Goal: Check status: Check status

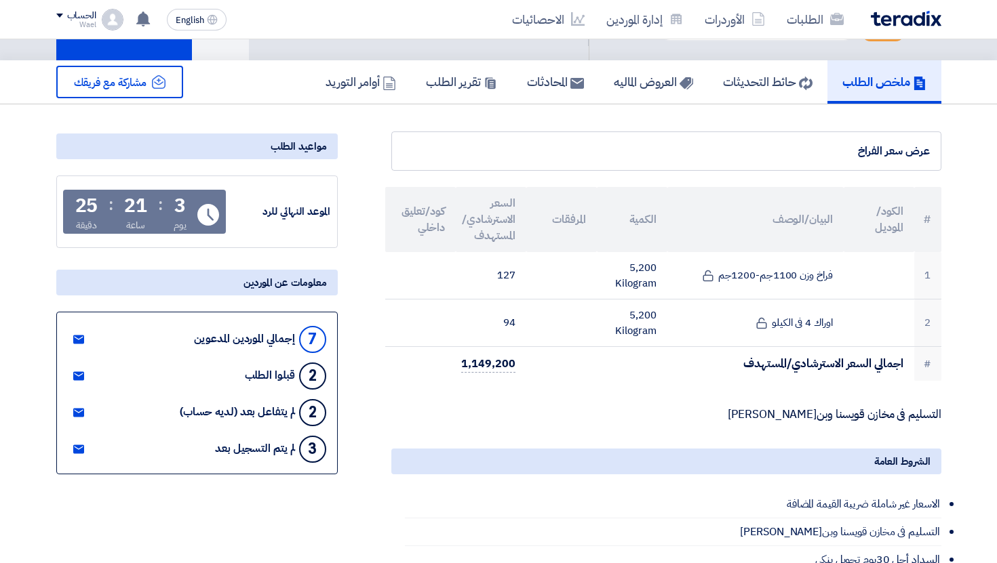
scroll to position [63, 0]
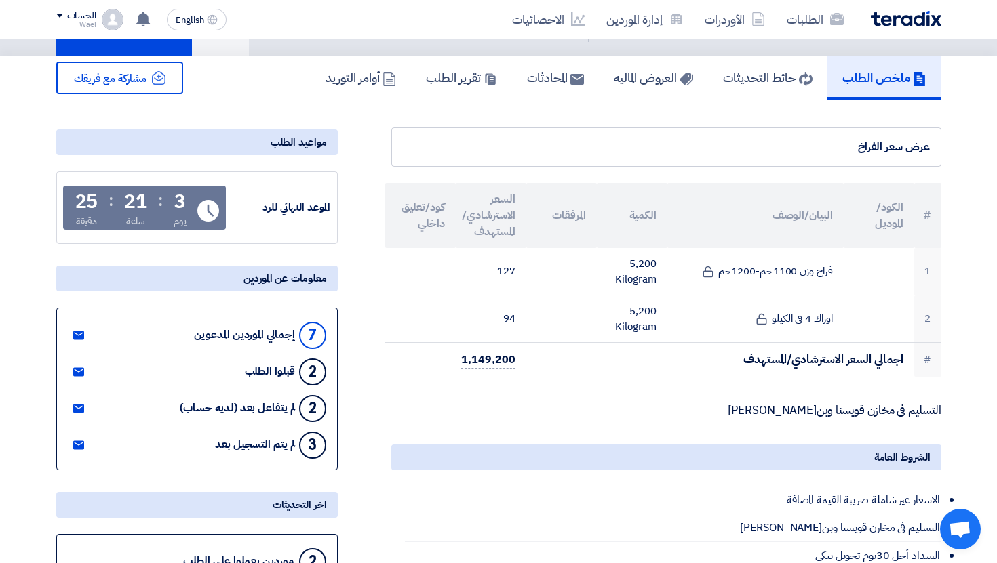
drag, startPoint x: 288, startPoint y: 445, endPoint x: 267, endPoint y: 462, distance: 27.0
click at [252, 445] on div "3 لم يتم التسجيل بعد" at bounding box center [270, 445] width 110 height 33
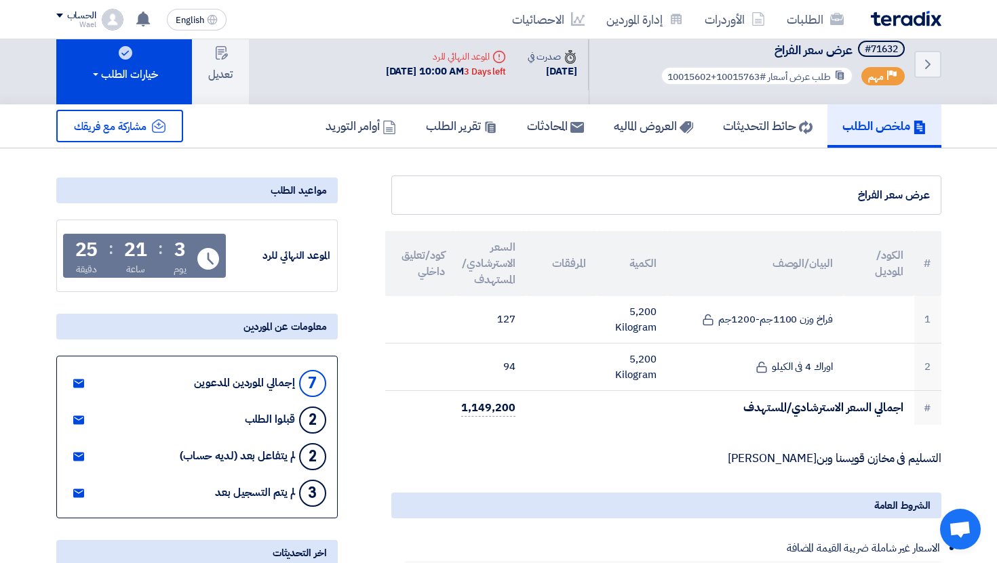
scroll to position [0, 0]
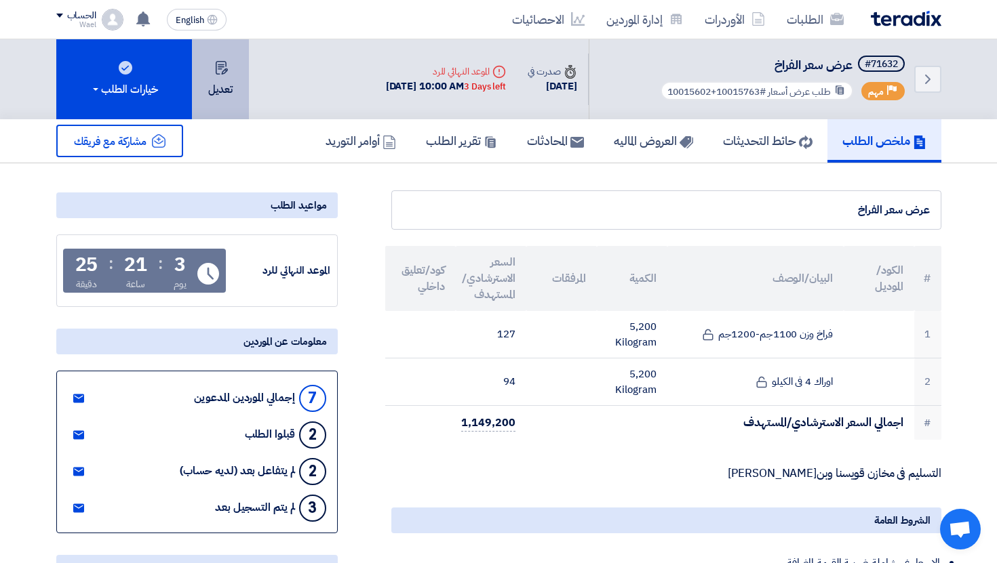
click at [229, 75] on button "تعديل" at bounding box center [220, 79] width 57 height 80
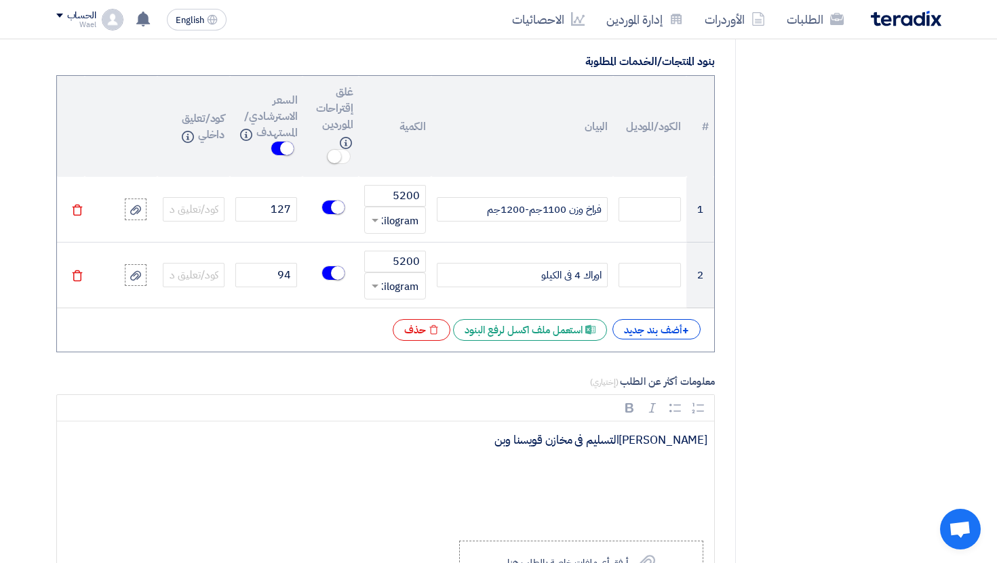
scroll to position [969, 0]
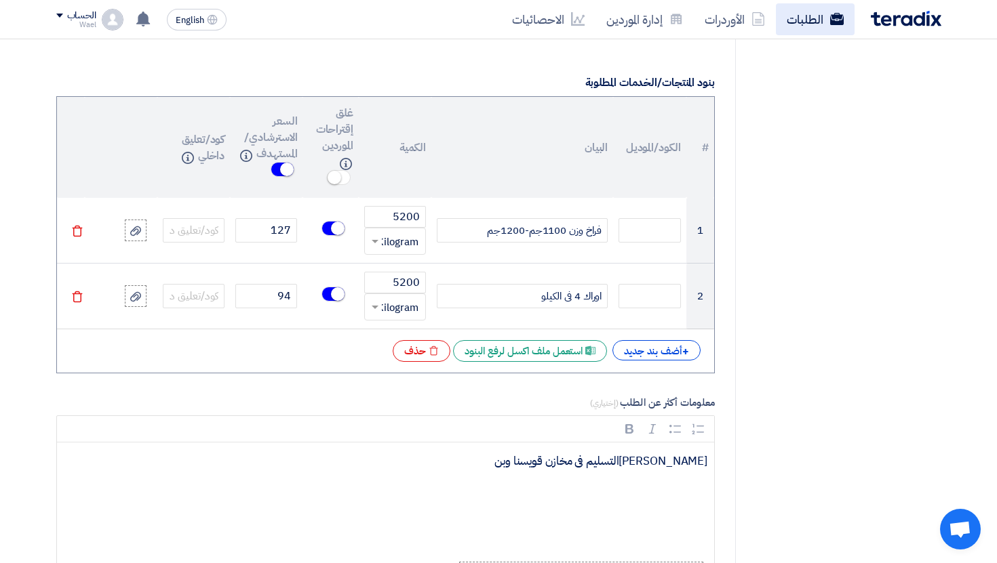
click at [808, 31] on link "الطلبات" at bounding box center [815, 19] width 79 height 32
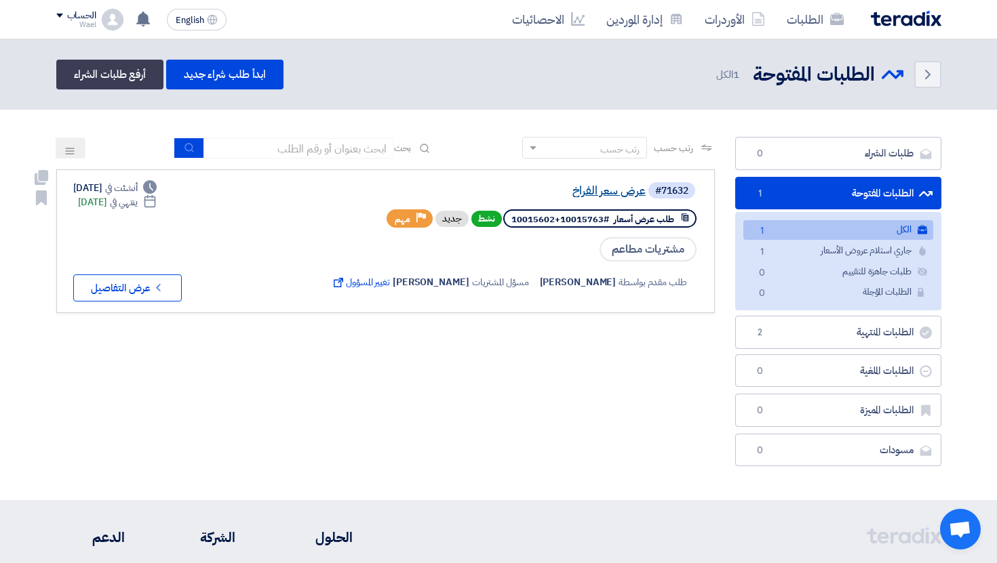
click at [618, 188] on link "عرض سعر الفراخ" at bounding box center [509, 191] width 271 height 12
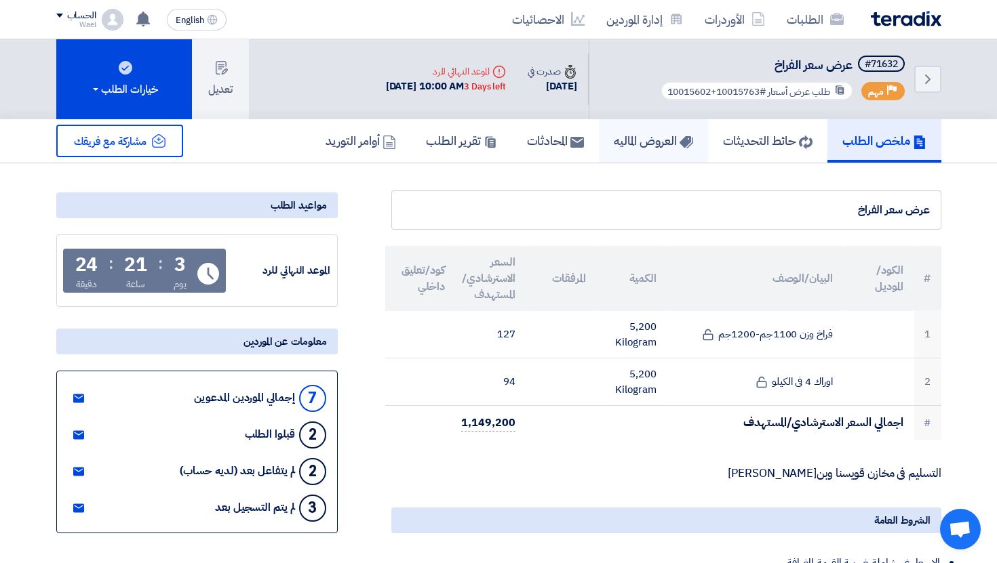
click at [620, 148] on h5 "العروض الماليه" at bounding box center [653, 141] width 79 height 16
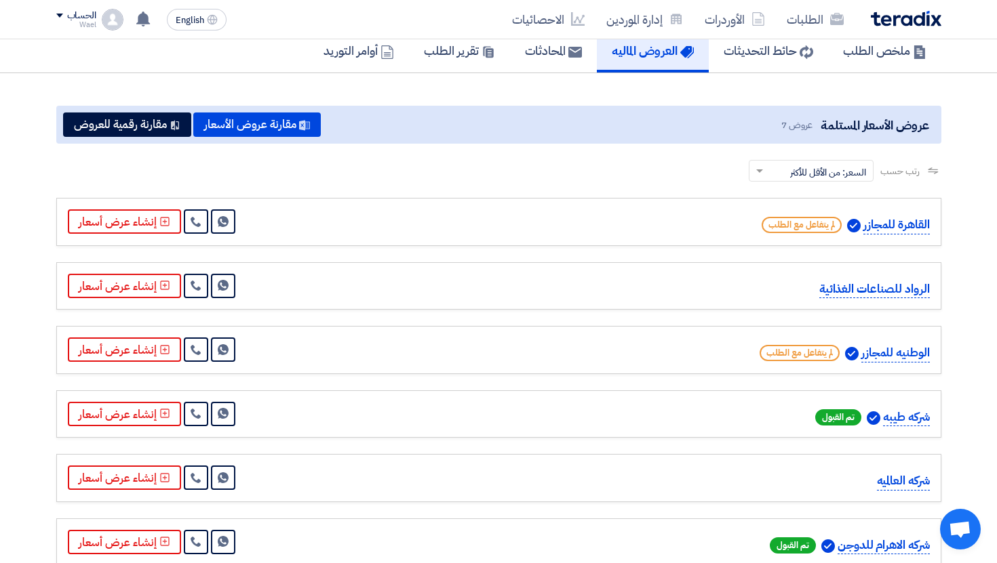
scroll to position [96, 0]
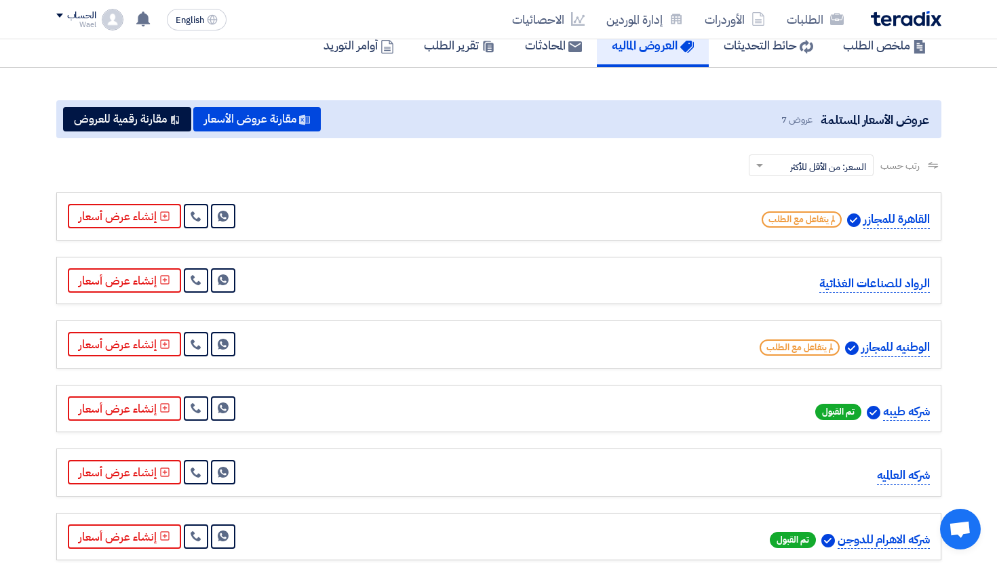
drag, startPoint x: 819, startPoint y: 289, endPoint x: 930, endPoint y: 298, distance: 111.5
click at [935, 289] on div "الرواد للصناعات الغذائية Send Message" at bounding box center [498, 281] width 885 height 48
click at [886, 321] on div "الوطنيه للمجازر لم يتفاعل مع الطلب Send Message" at bounding box center [498, 345] width 885 height 48
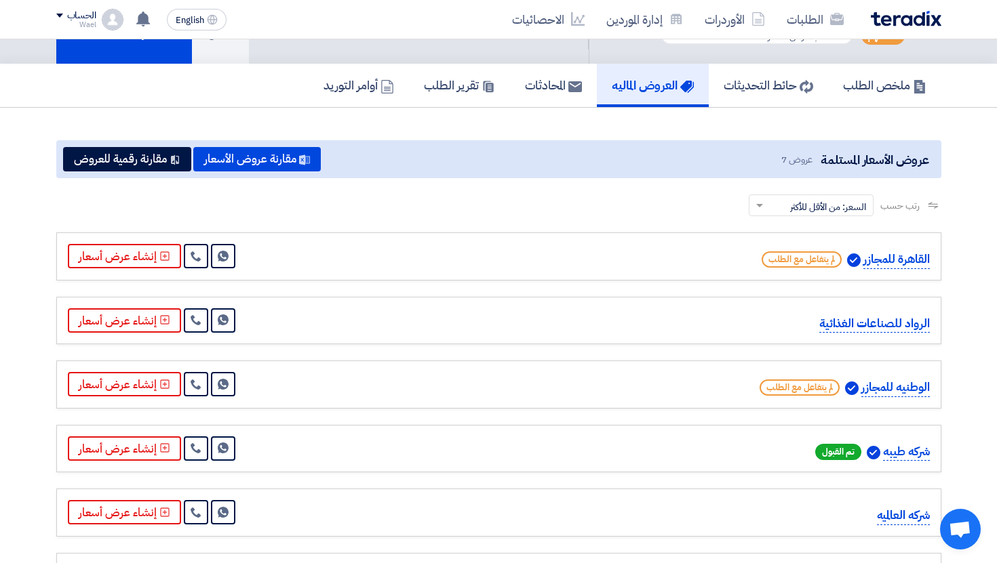
scroll to position [0, 0]
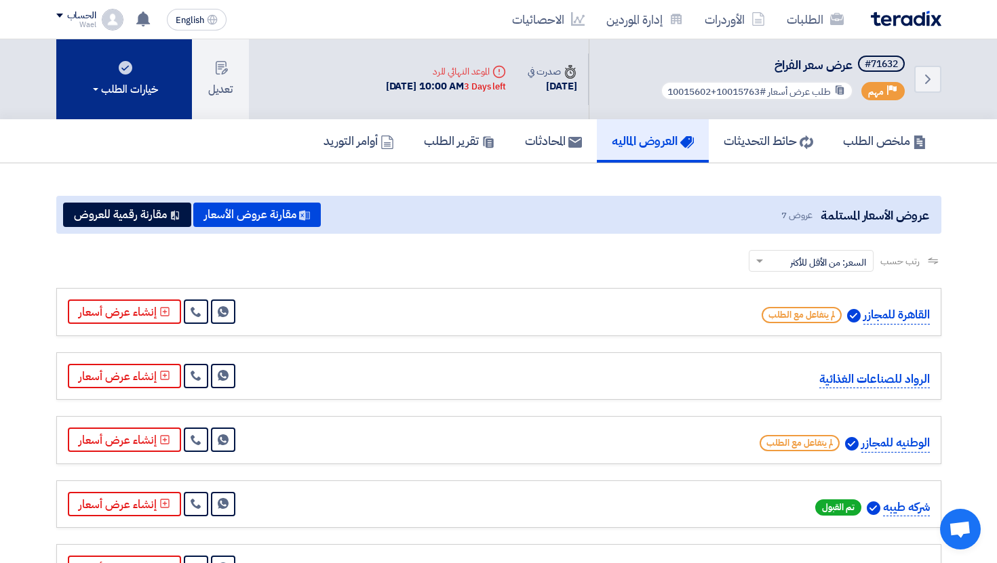
click at [100, 71] on button "خيارات الطلب" at bounding box center [124, 79] width 136 height 80
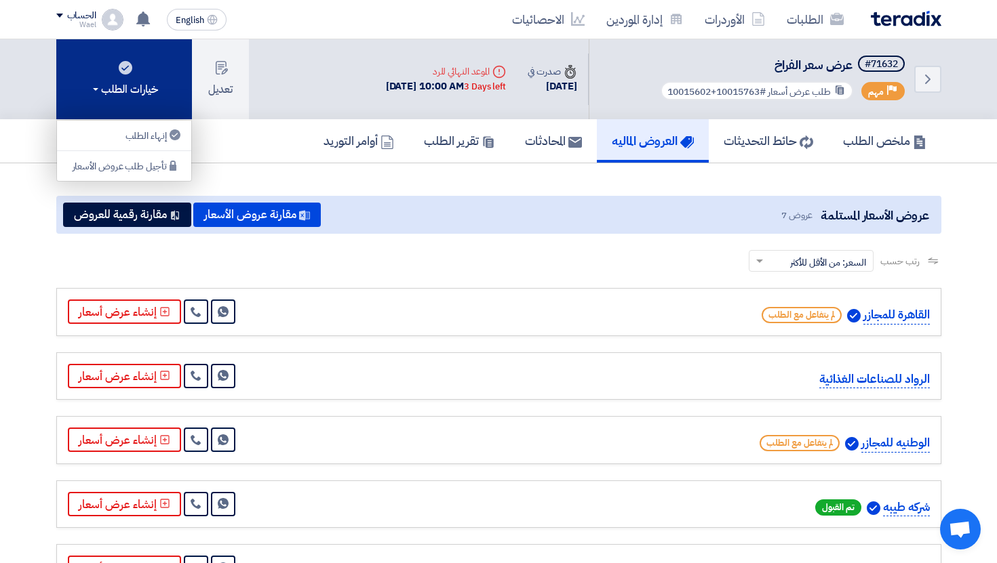
click at [101, 71] on button "خيارات الطلب" at bounding box center [124, 79] width 136 height 80
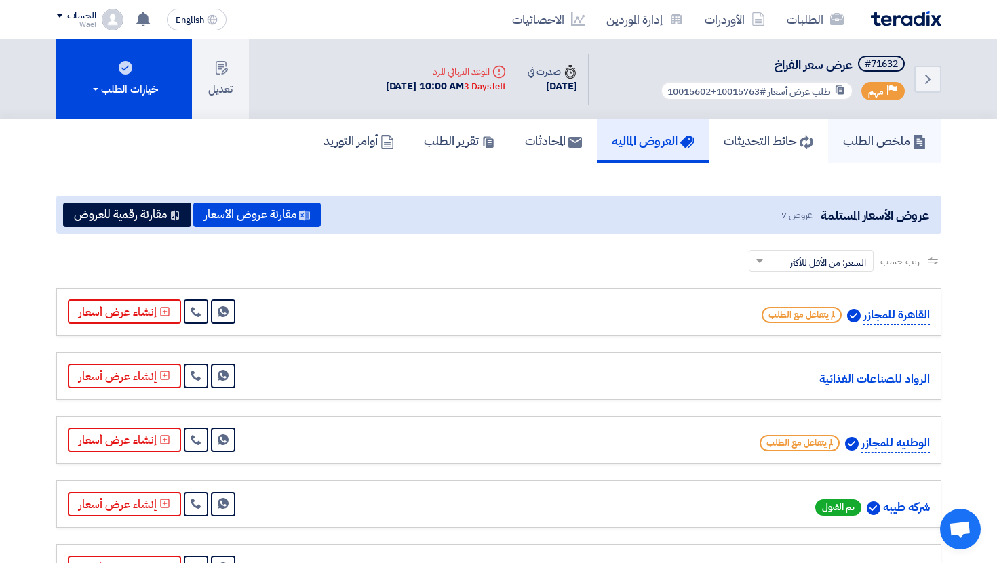
click at [885, 141] on h5 "ملخص الطلب" at bounding box center [884, 141] width 83 height 16
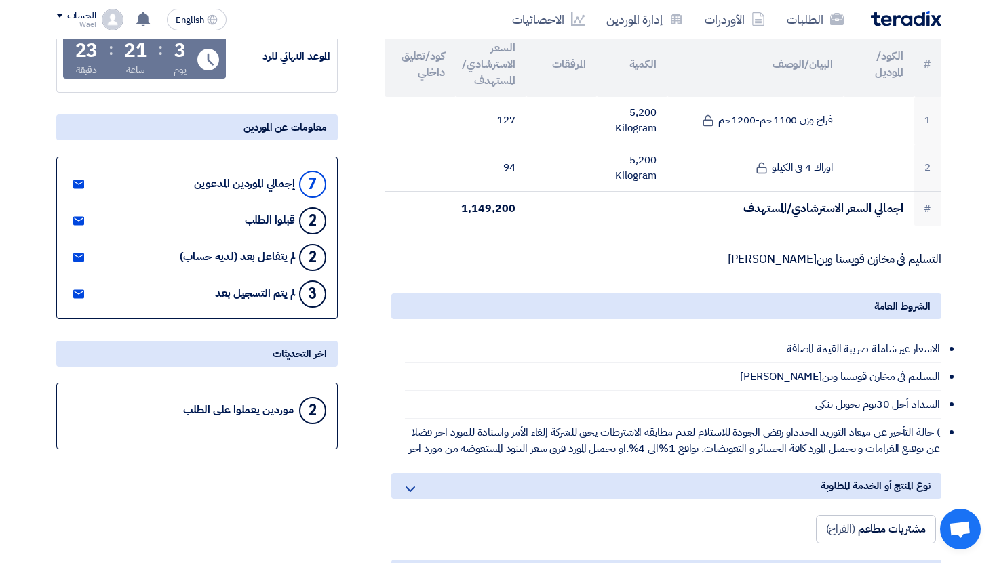
scroll to position [227, 0]
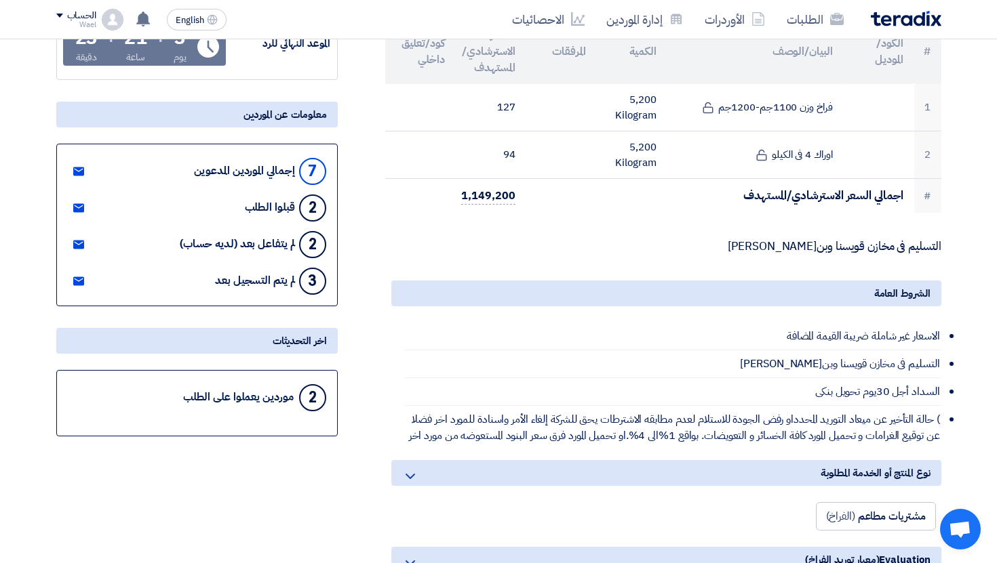
drag, startPoint x: 292, startPoint y: 399, endPoint x: 343, endPoint y: 417, distance: 53.8
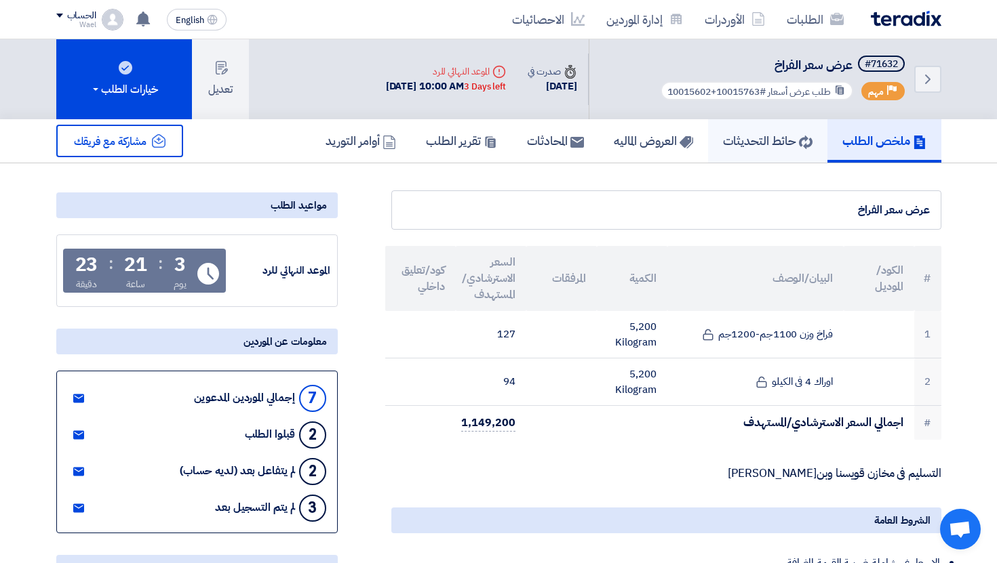
scroll to position [2, 0]
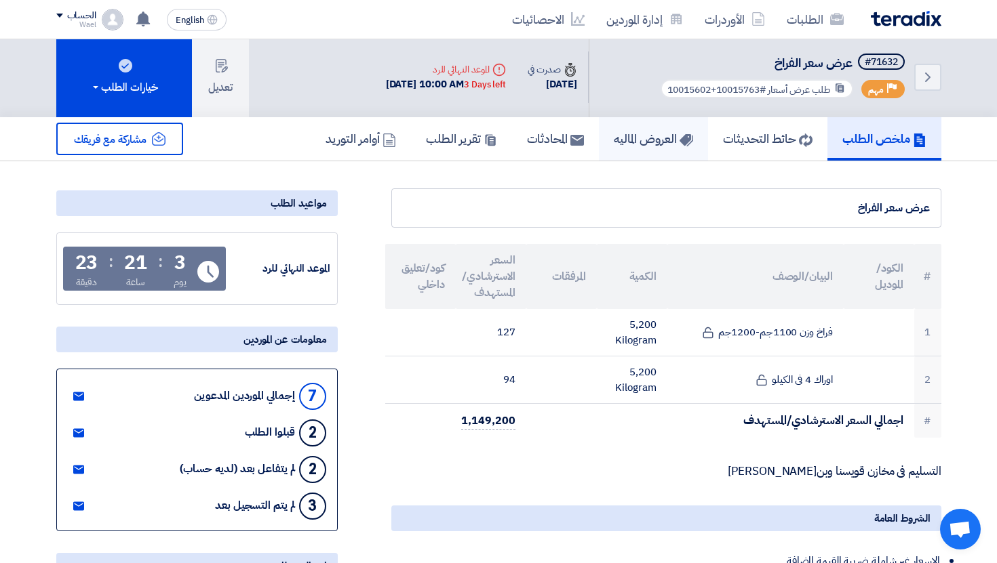
drag, startPoint x: 616, startPoint y: 144, endPoint x: 621, endPoint y: 169, distance: 26.2
click at [616, 144] on h5 "العروض الماليه" at bounding box center [653, 139] width 79 height 16
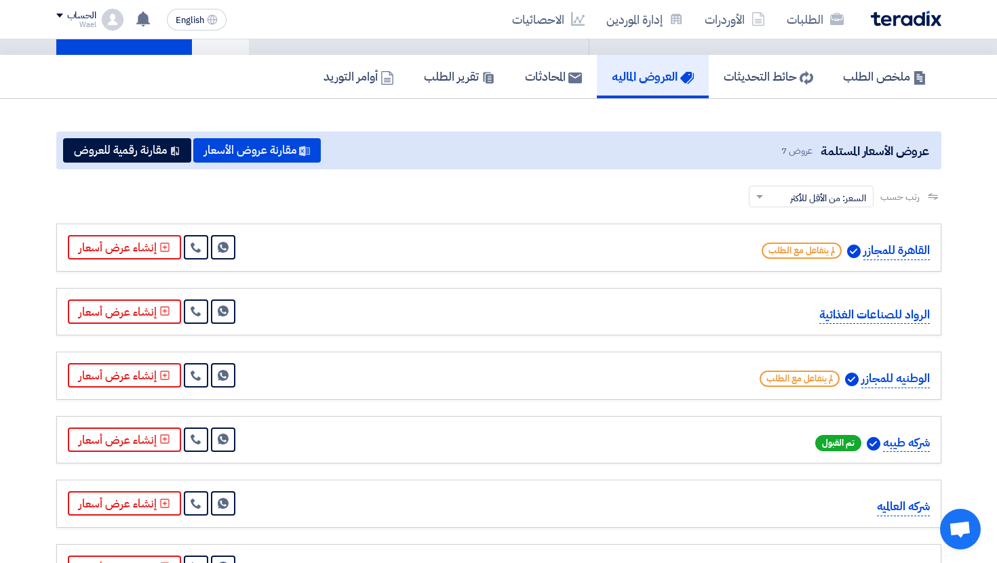
scroll to position [77, 0]
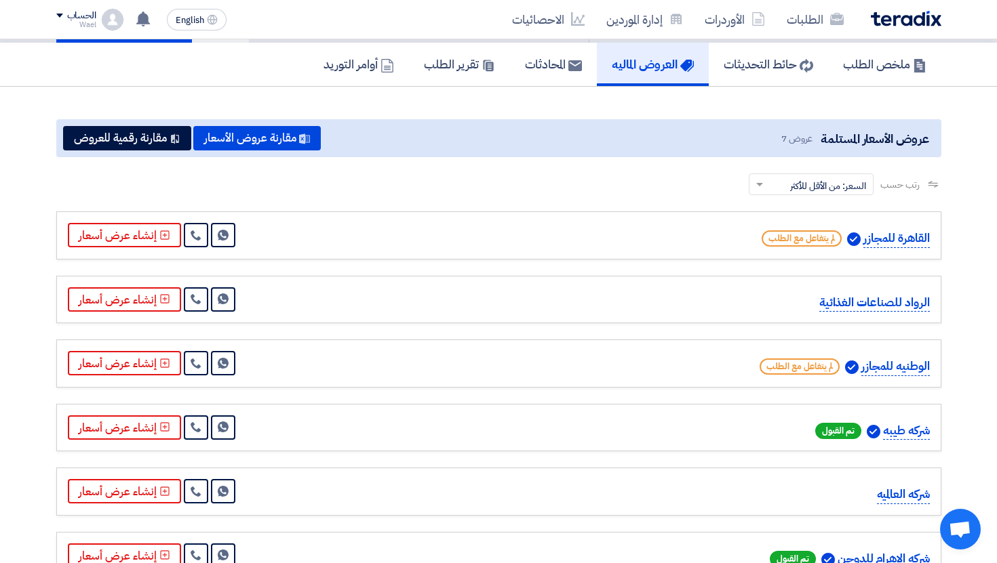
drag, startPoint x: 904, startPoint y: 432, endPoint x: 780, endPoint y: 422, distance: 123.8
click at [903, 432] on p "شركه طيبه" at bounding box center [906, 431] width 46 height 18
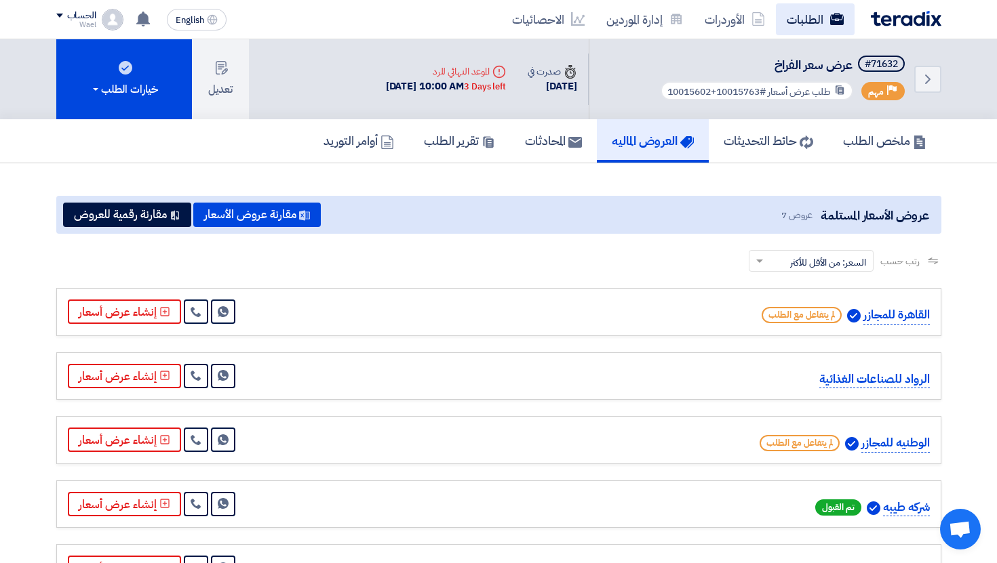
click at [801, 18] on link "الطلبات" at bounding box center [815, 19] width 79 height 32
